Goal: Task Accomplishment & Management: Complete application form

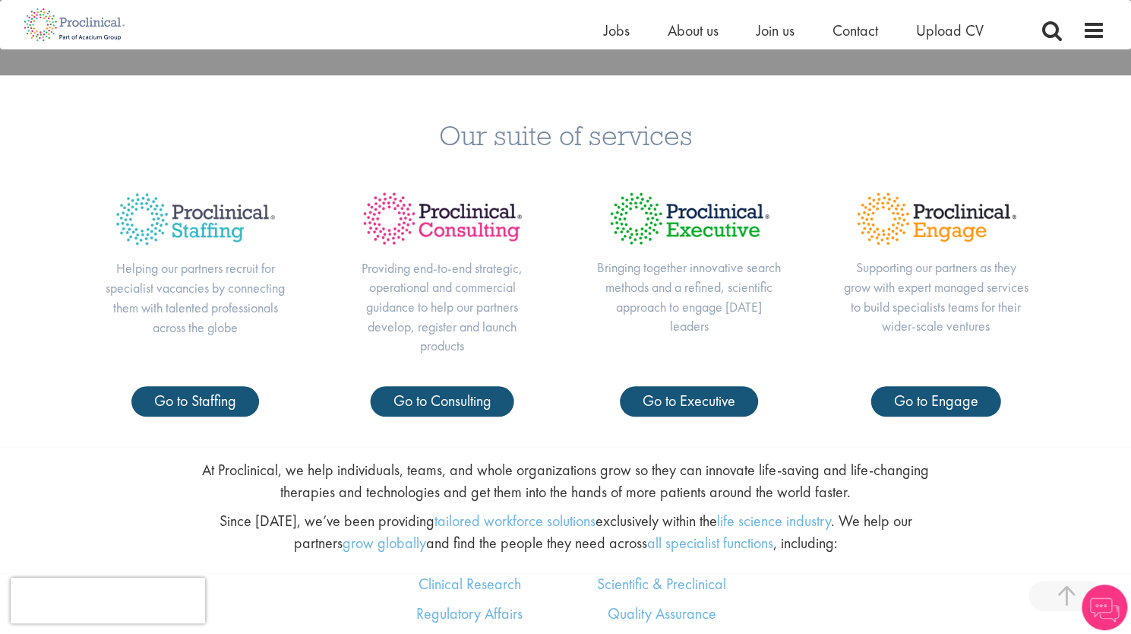
scroll to position [611, 0]
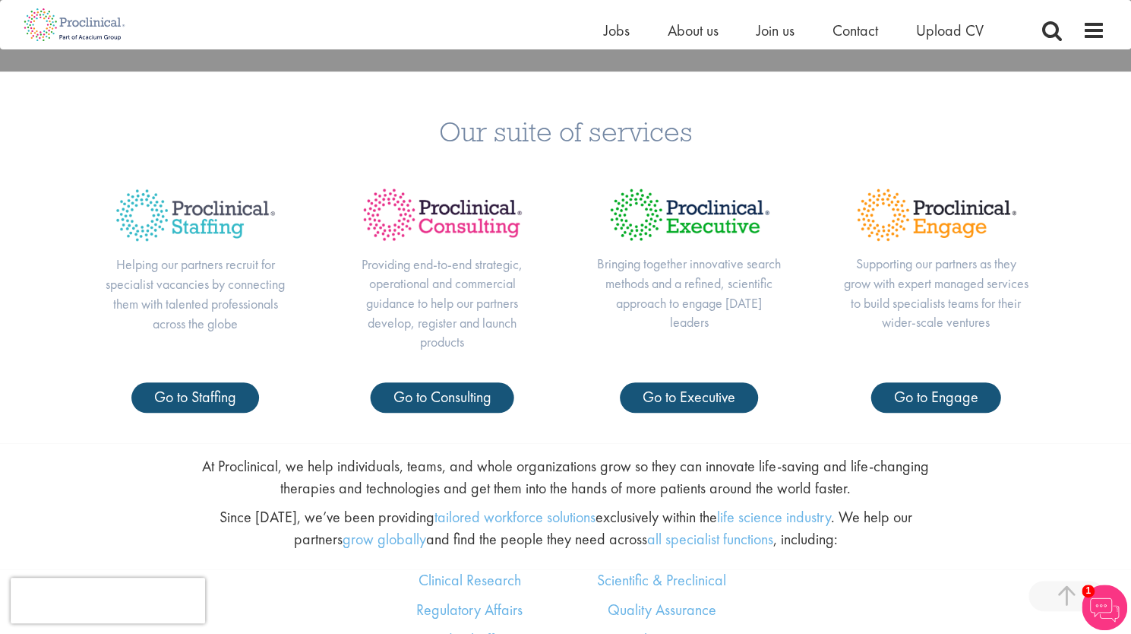
drag, startPoint x: 422, startPoint y: 466, endPoint x: 877, endPoint y: 137, distance: 560.4
click at [877, 137] on h3 "Our suite of services" at bounding box center [565, 131] width 1108 height 28
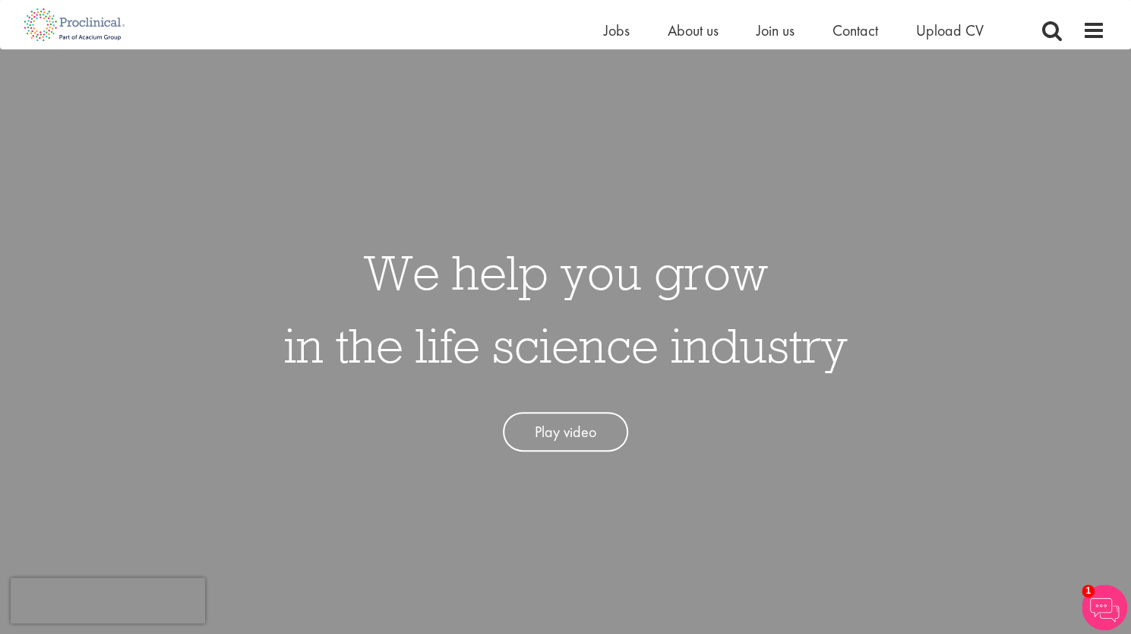
scroll to position [0, 0]
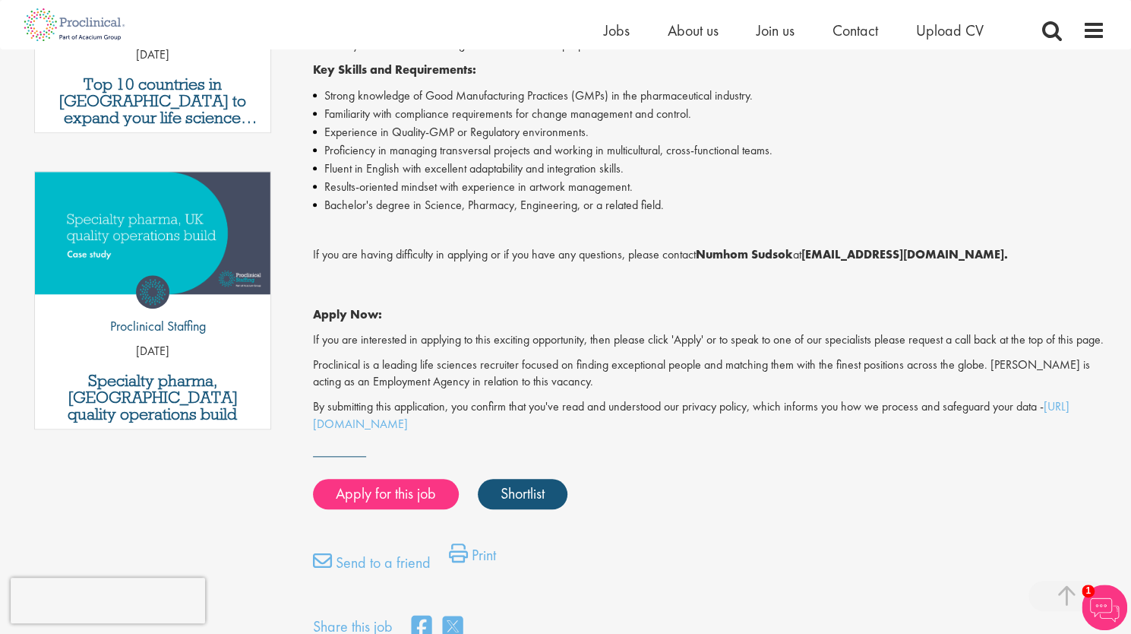
scroll to position [656, 0]
click at [1088, 597] on img at bounding box center [1105, 607] width 46 height 46
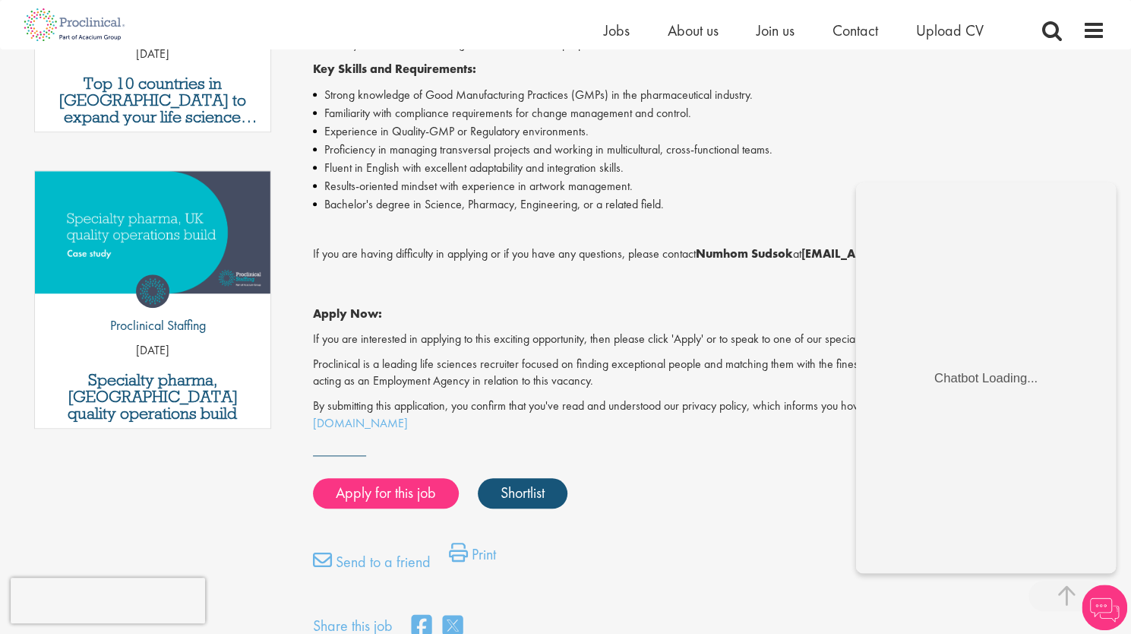
scroll to position [0, 0]
click at [830, 438] on div "Quality Auditor - II - FSR Level - P2 Salary: Highly Competitive Job type: Cont…" at bounding box center [703, 78] width 826 height 1126
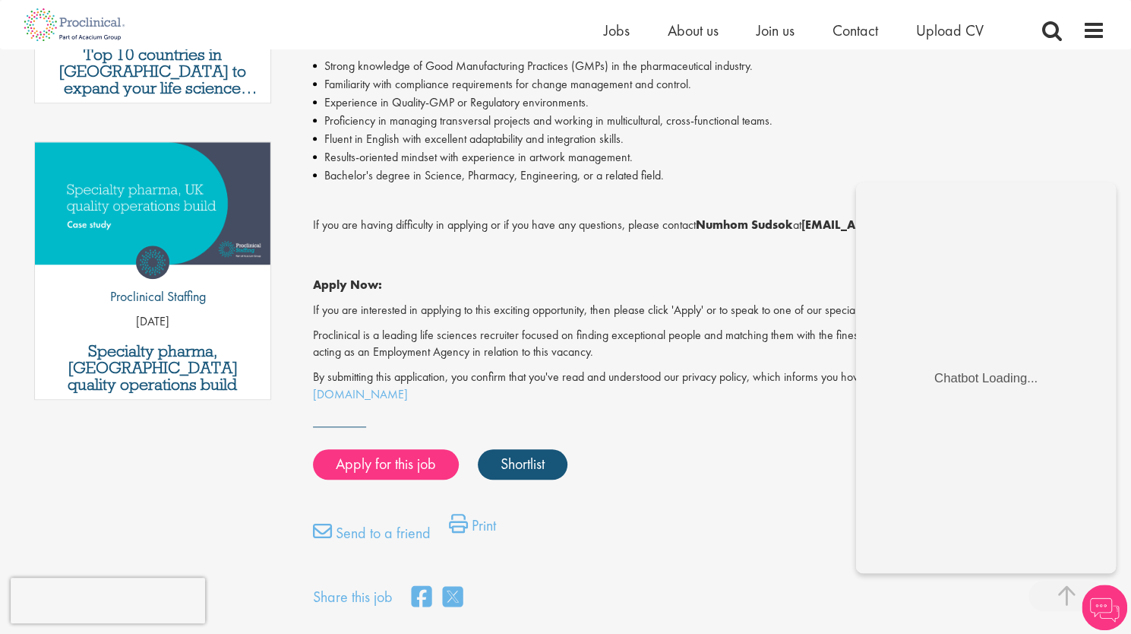
scroll to position [685, 0]
drag, startPoint x: 864, startPoint y: 439, endPoint x: 780, endPoint y: 586, distance: 168.7
click at [780, 586] on fieldset "Share this job" at bounding box center [709, 593] width 792 height 33
click at [819, 463] on div "Apply for this job Shortlist" at bounding box center [707, 464] width 796 height 46
click at [1065, 595] on span at bounding box center [1067, 595] width 76 height 30
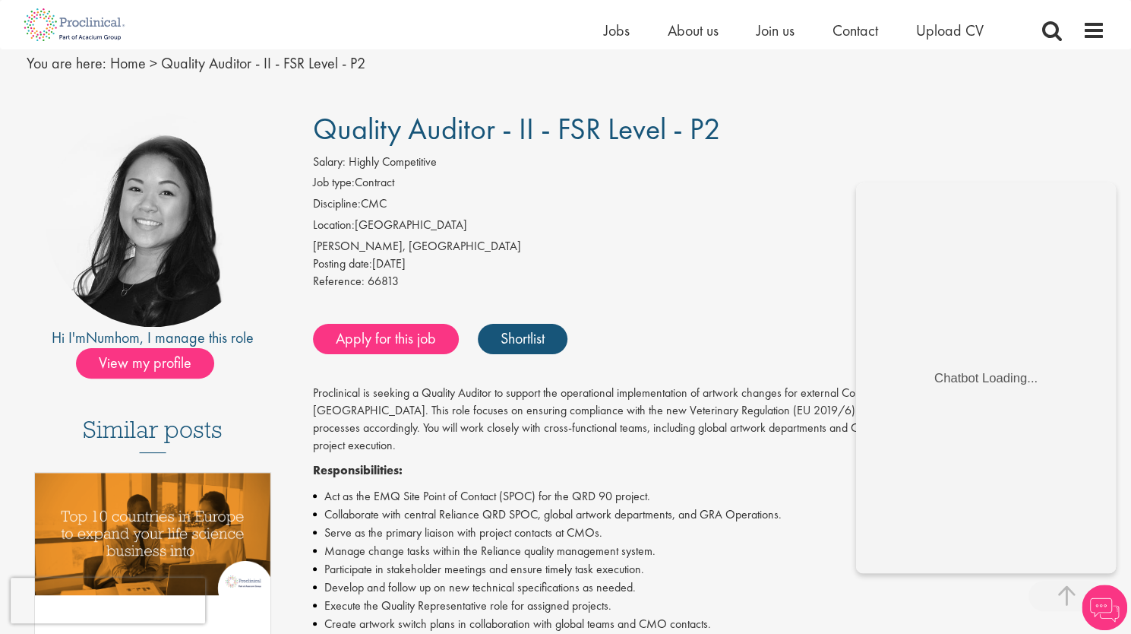
scroll to position [0, 0]
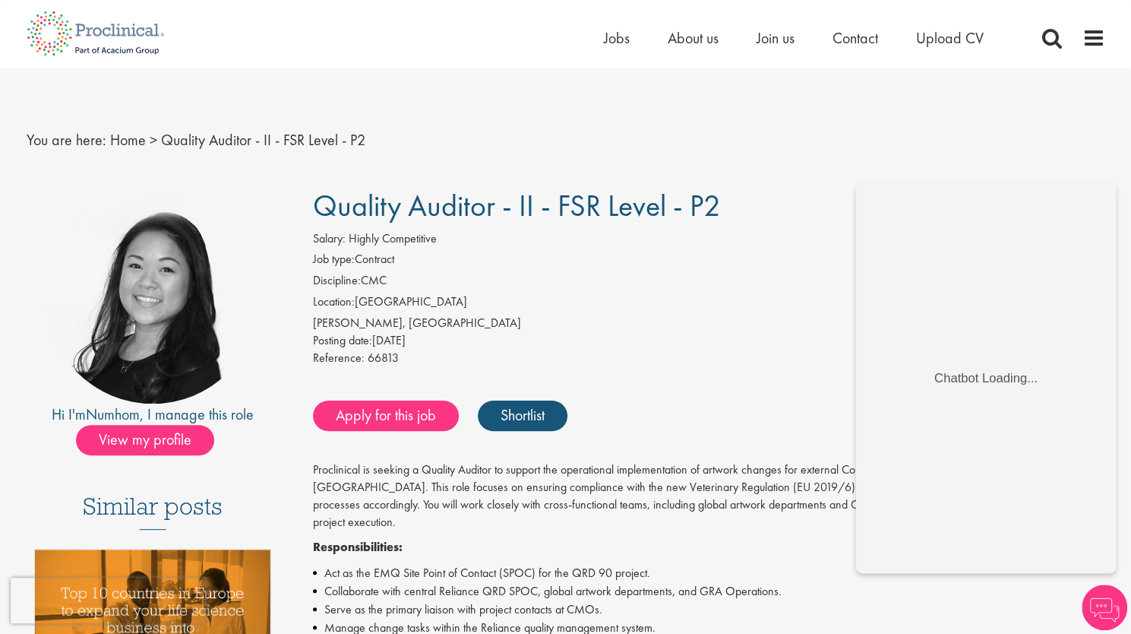
click at [1096, 613] on img at bounding box center [1105, 607] width 46 height 46
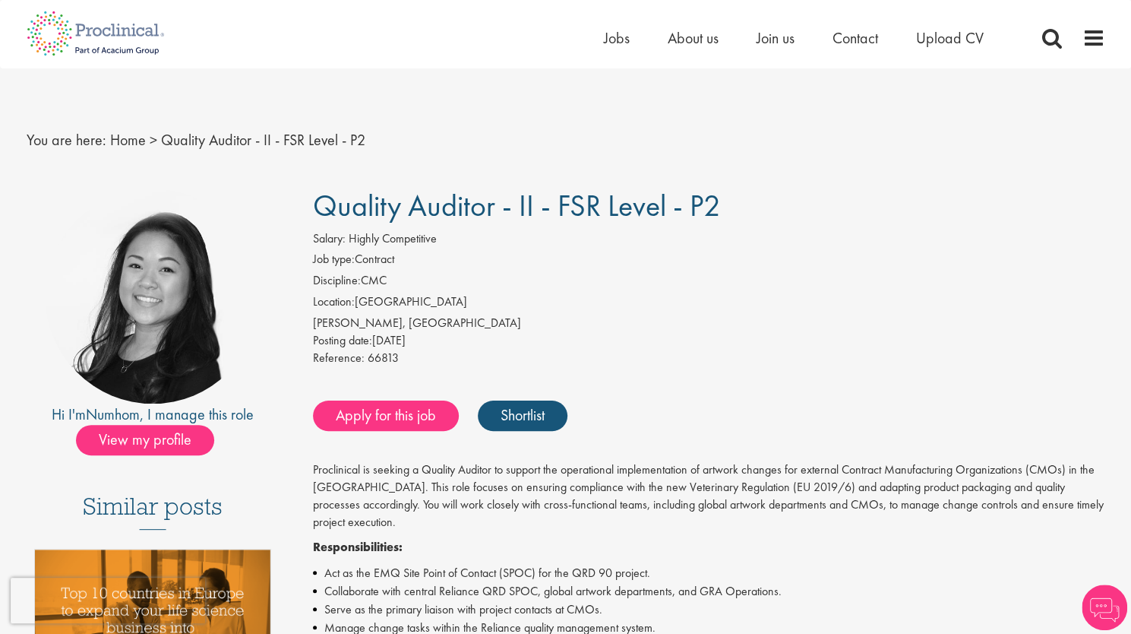
drag, startPoint x: 359, startPoint y: 300, endPoint x: 435, endPoint y: 324, distance: 79.5
click at [435, 324] on div "Salary: Highly Competitive Job type: Contract Discipline: CMC Location: United …" at bounding box center [709, 300] width 815 height 141
copy div "United Kingdom Milton Keynes, England"
